Goal: Manage account settings

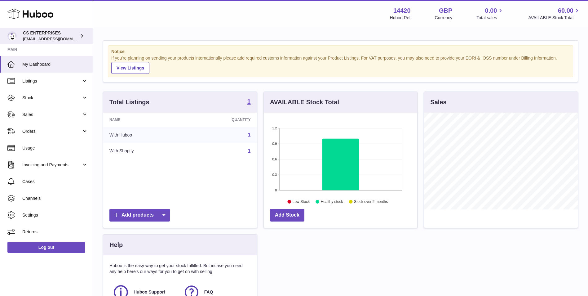
scroll to position [52, 0]
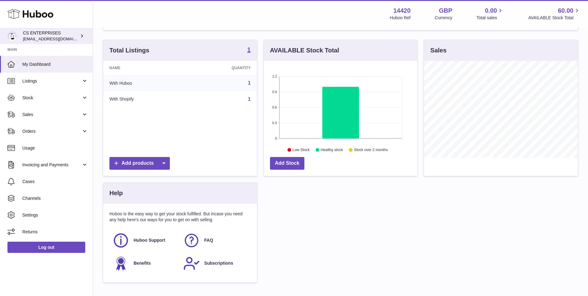
click at [57, 42] on link "CS ENTERPRISES internalAdmin-14420@internal.huboo.com" at bounding box center [46, 36] width 93 height 16
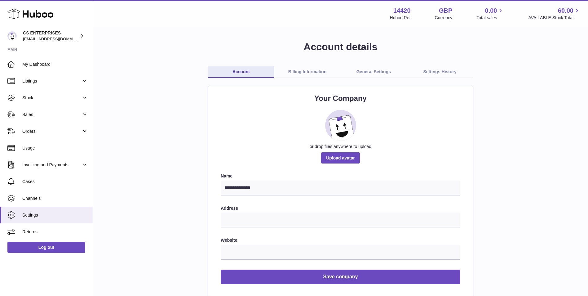
click at [299, 69] on link "Billing Information" at bounding box center [307, 72] width 66 height 12
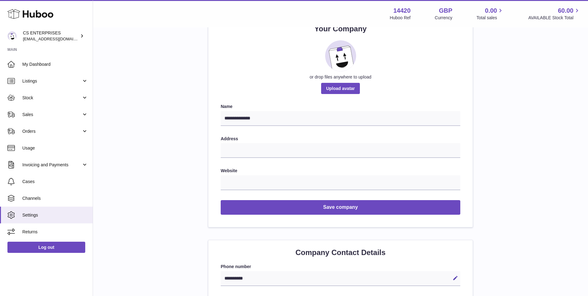
scroll to position [173, 0]
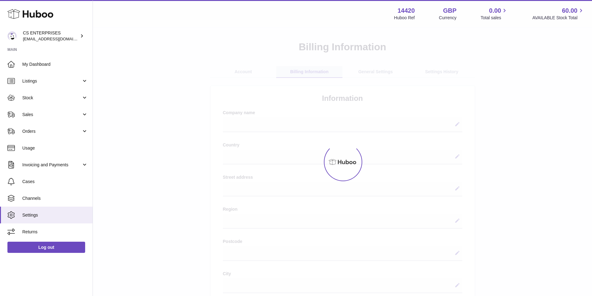
select select
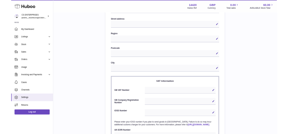
scroll to position [258, 0]
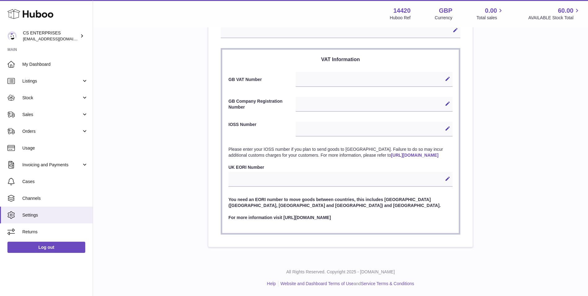
click at [342, 73] on div "Edit Cancel Save" at bounding box center [374, 79] width 157 height 15
